Goal: Check status: Check status

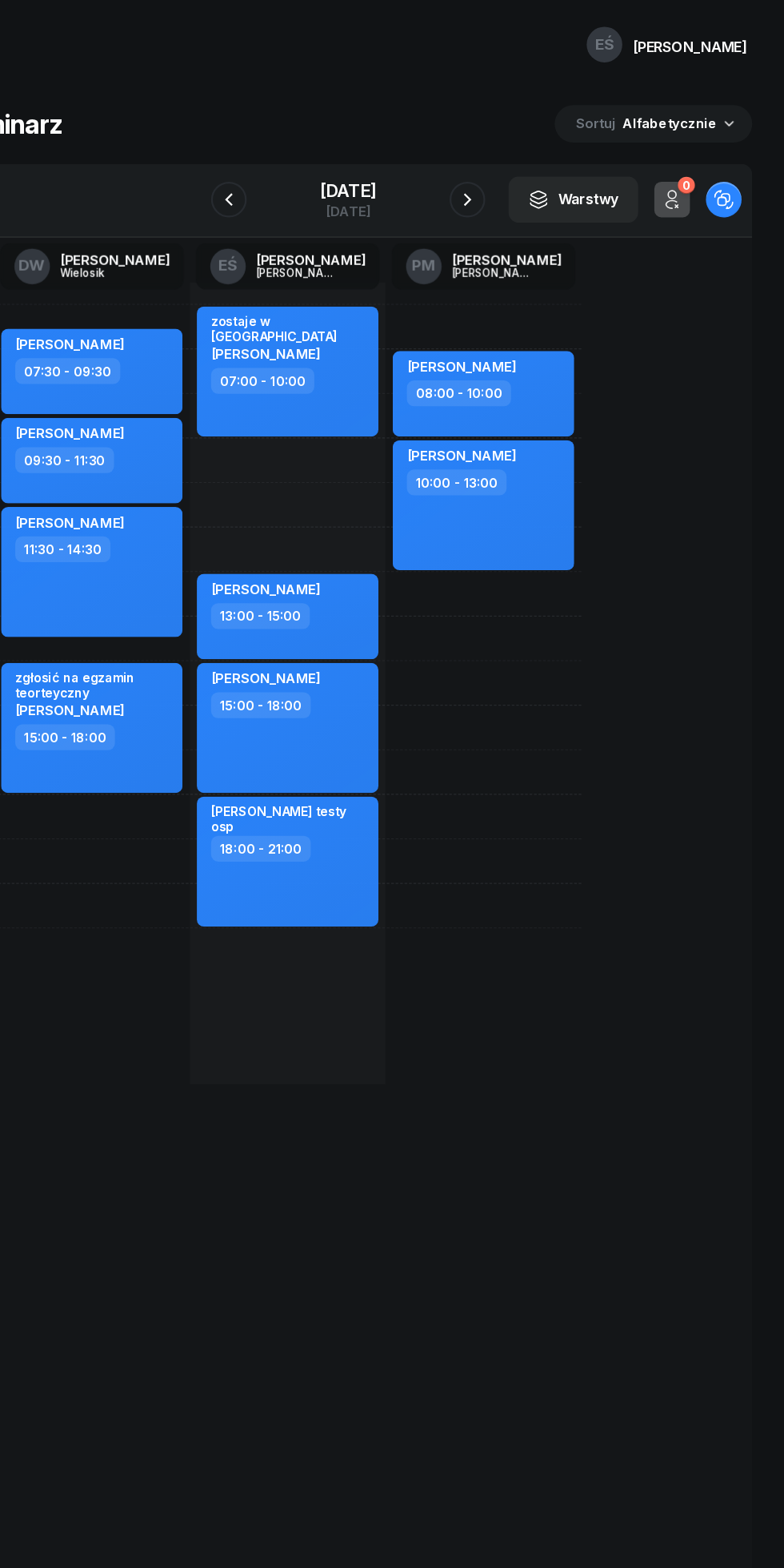
click at [409, 169] on div "[DATE]" at bounding box center [392, 171] width 51 height 16
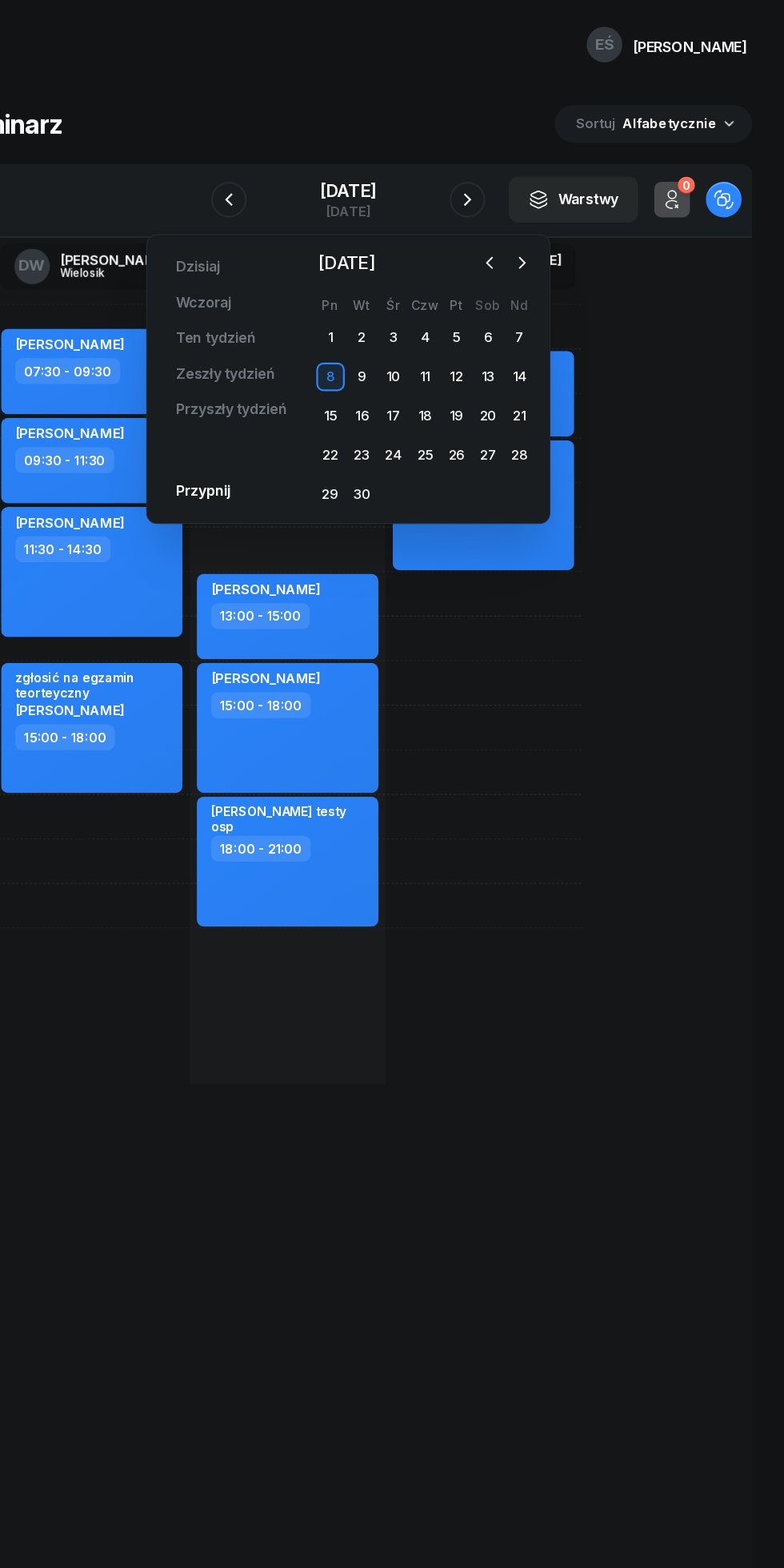
click at [519, 234] on icon "button" at bounding box center [519, 236] width 4 height 10
click at [461, 445] on div "28" at bounding box center [461, 445] width 26 height 26
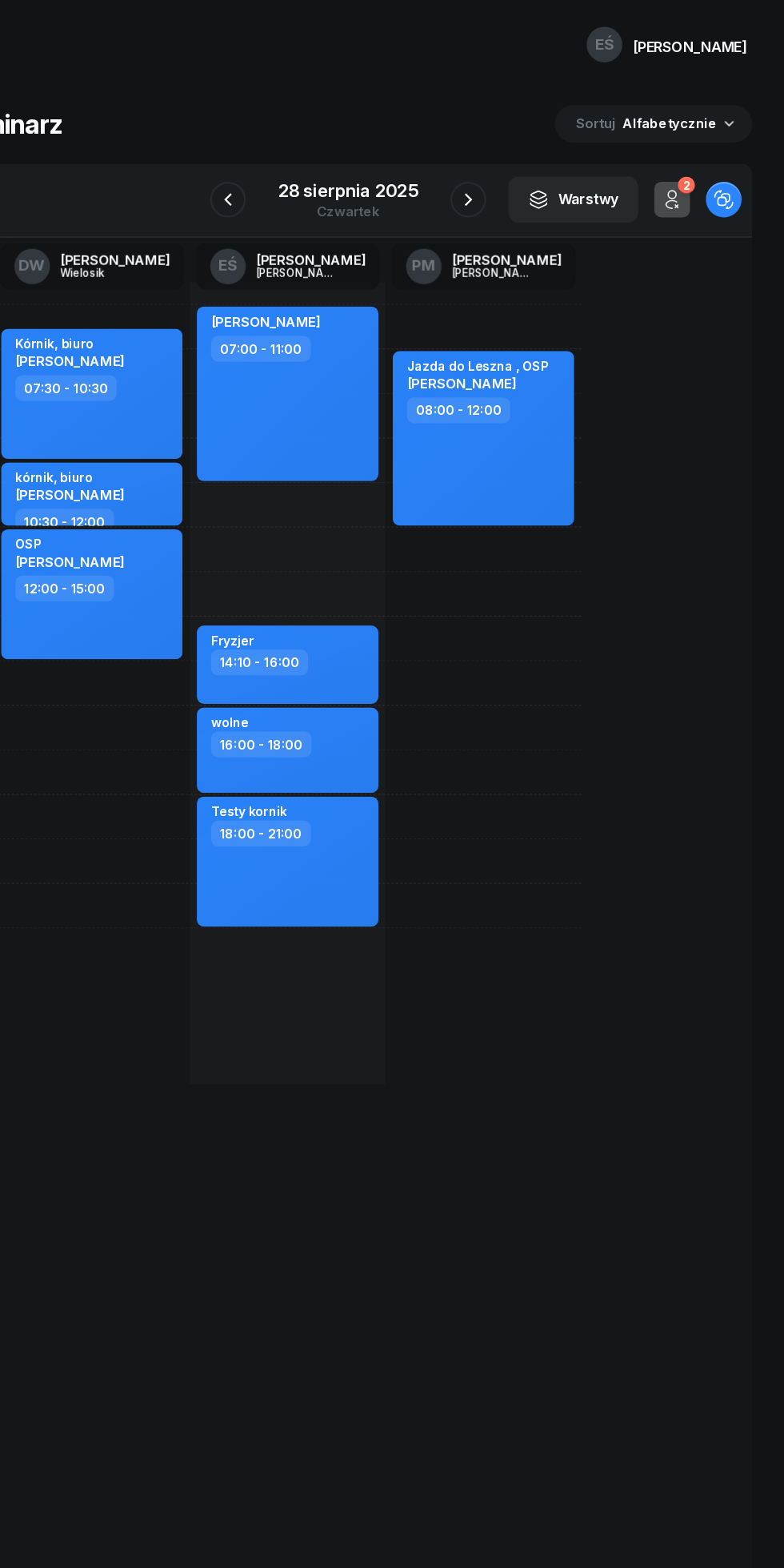
click at [284, 179] on icon "button" at bounding box center [283, 178] width 19 height 19
